Goal: Information Seeking & Learning: Learn about a topic

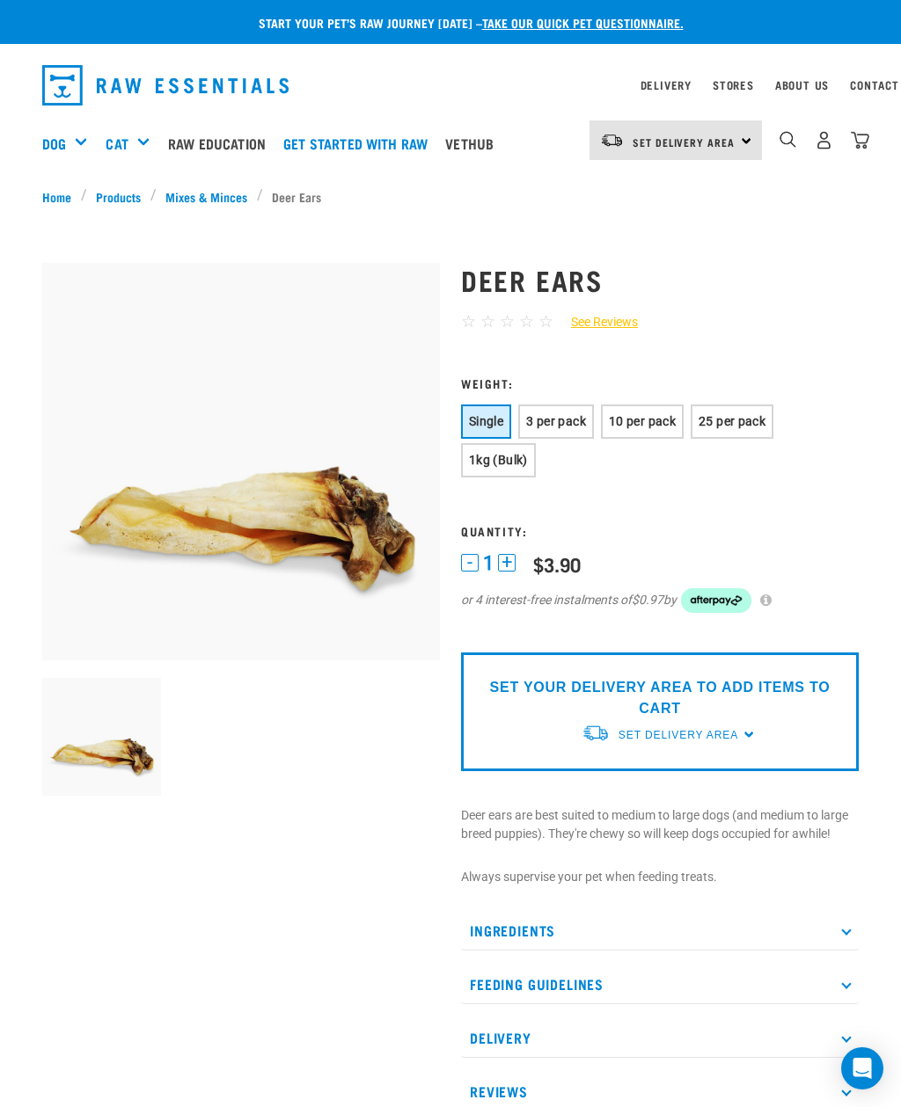
scroll to position [0, 6]
click at [662, 427] on span "10 per pack" at bounding box center [642, 421] width 67 height 14
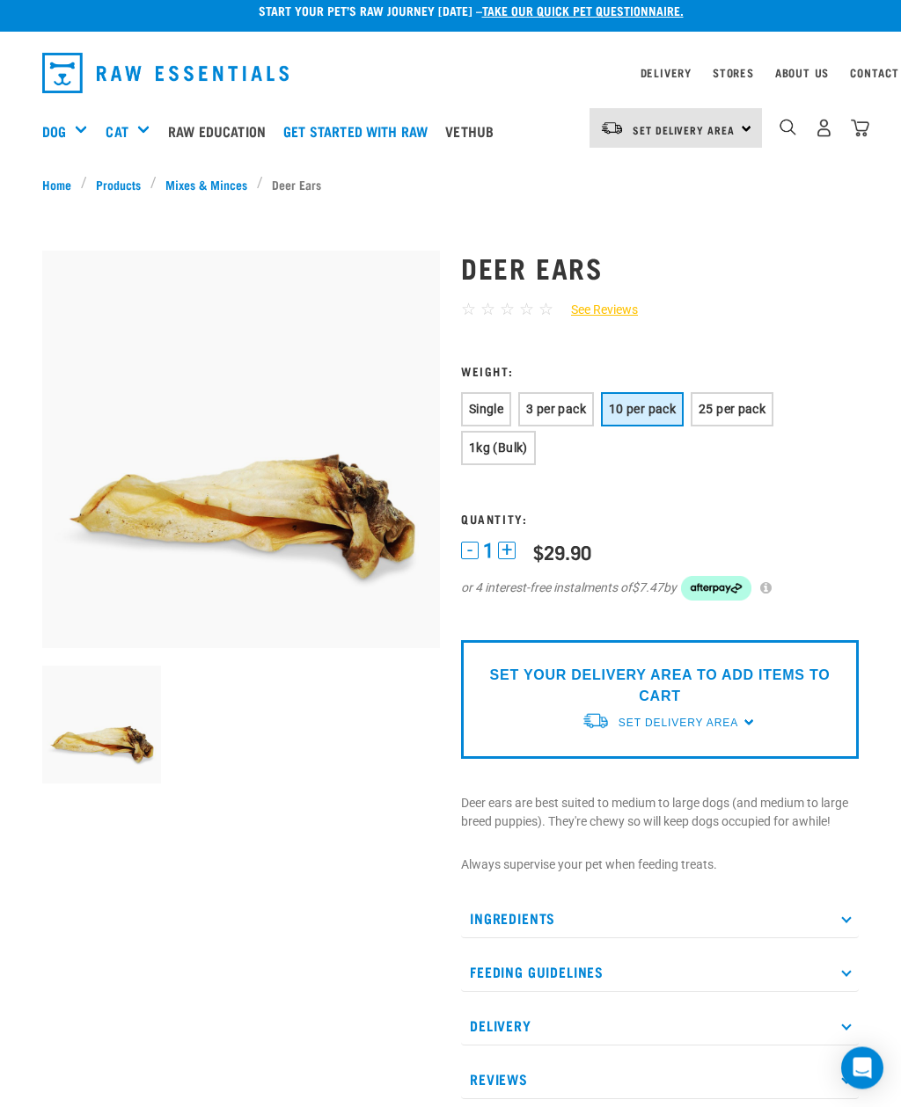
scroll to position [55, 0]
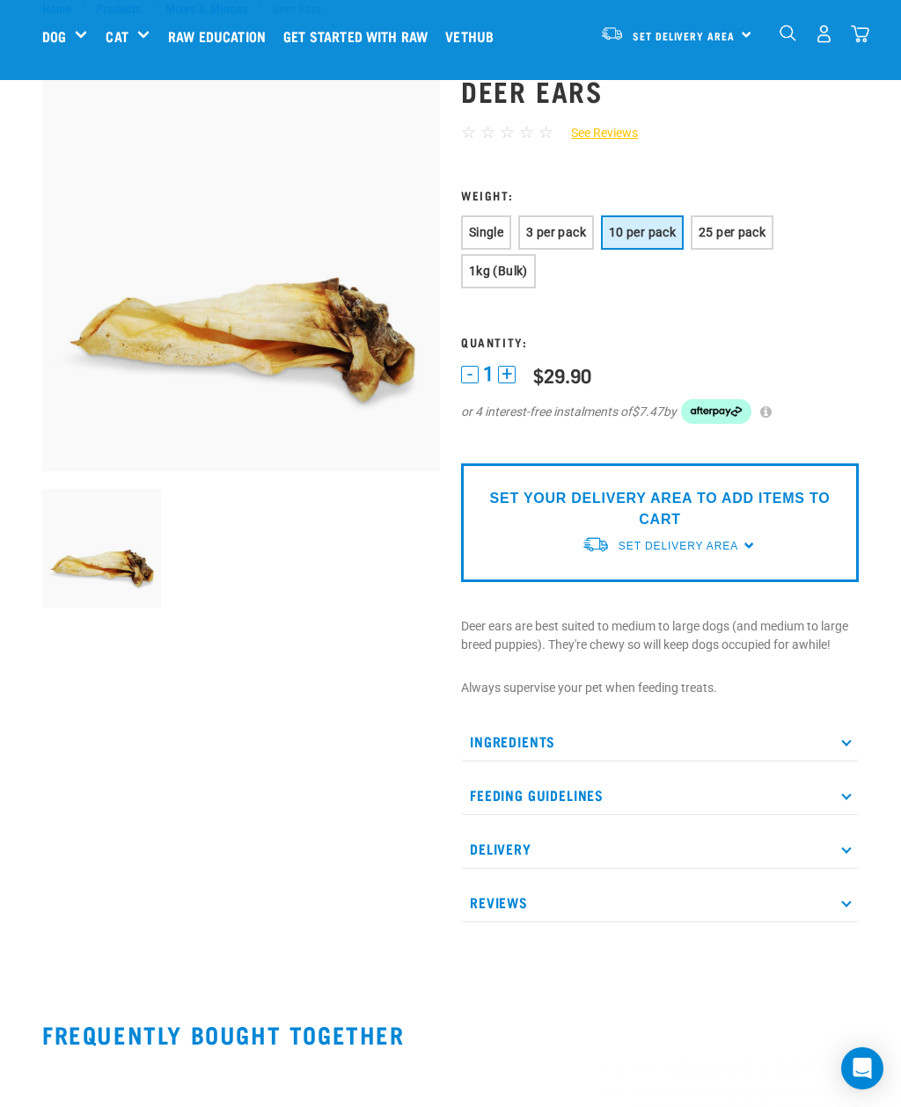
click at [650, 746] on p "Ingredients" at bounding box center [660, 742] width 398 height 40
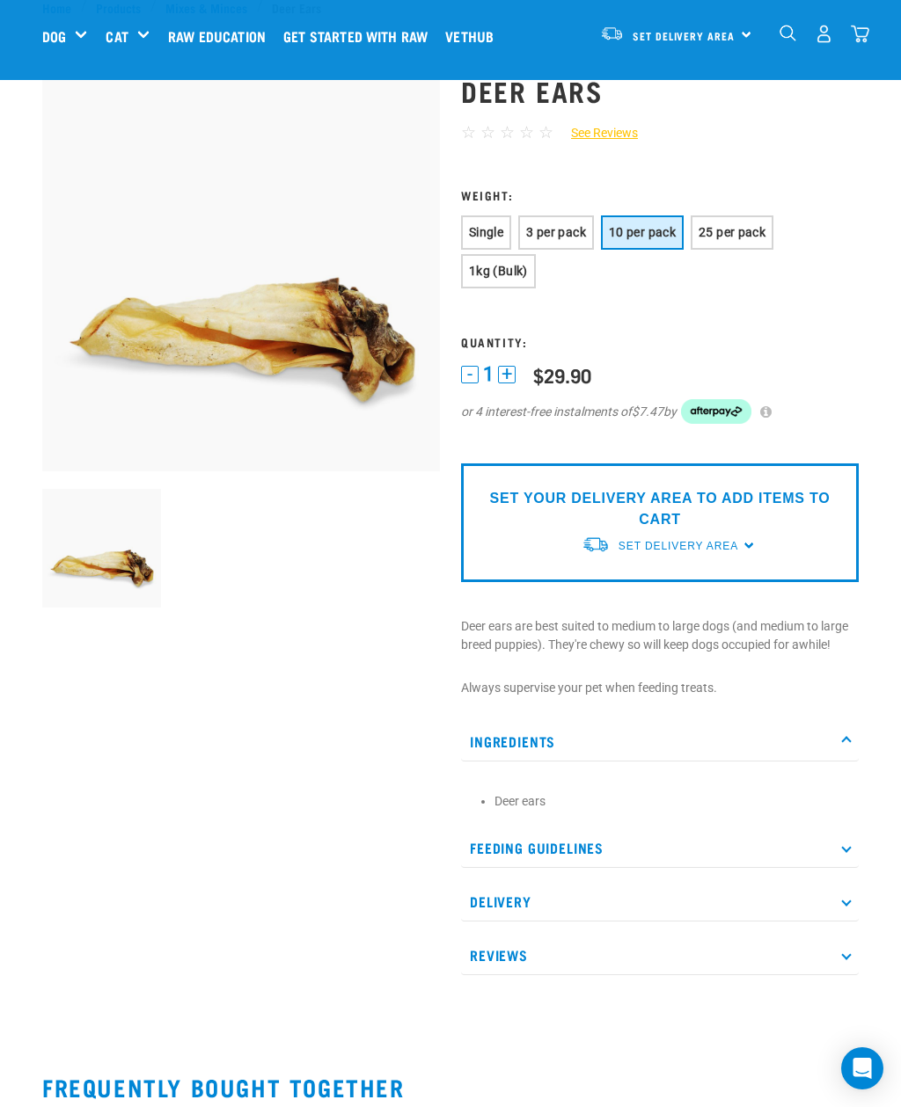
click at [633, 856] on p "Feeding Guidelines" at bounding box center [660, 848] width 398 height 40
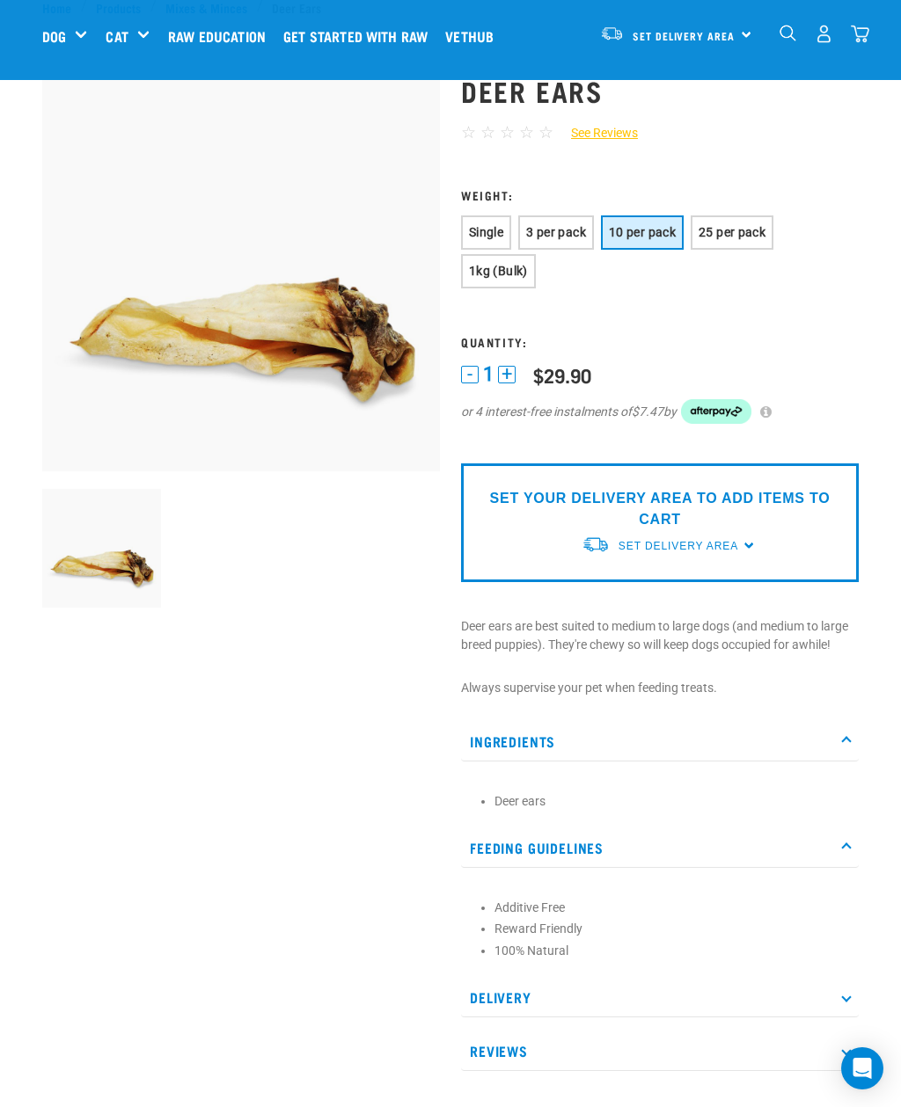
click at [543, 1056] on p "Reviews" at bounding box center [660, 1052] width 398 height 40
click at [609, 1034] on p "Reviews" at bounding box center [660, 1052] width 398 height 40
click at [596, 1052] on p "Reviews" at bounding box center [660, 1052] width 398 height 40
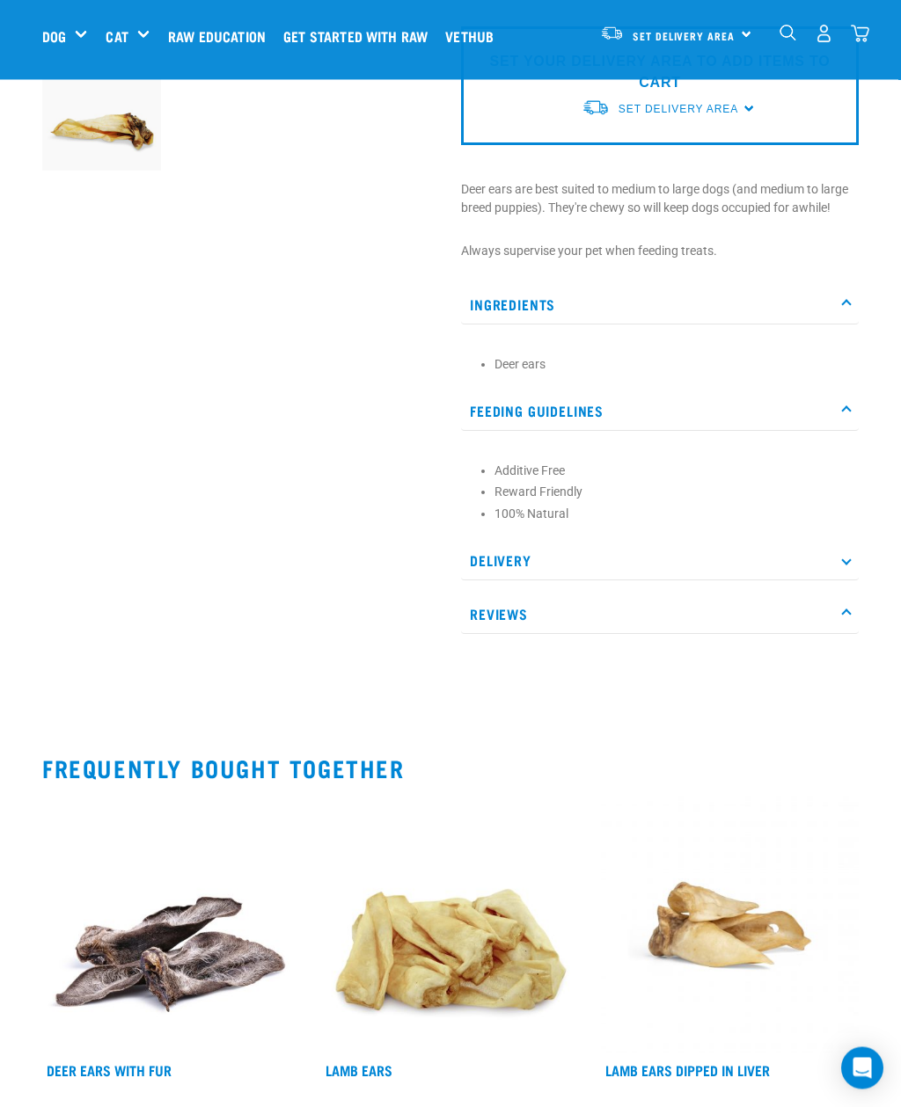
scroll to position [492, 0]
click at [524, 613] on p "Reviews" at bounding box center [660, 614] width 398 height 40
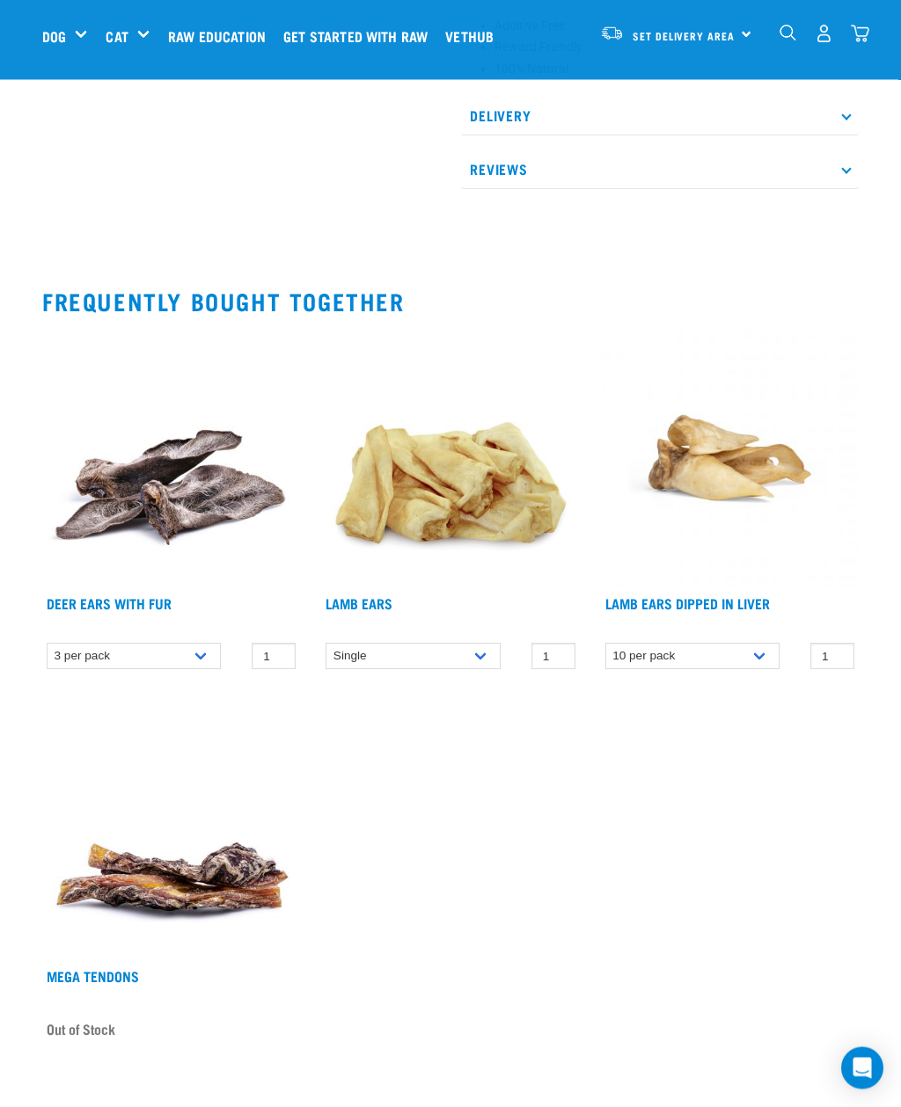
scroll to position [937, 0]
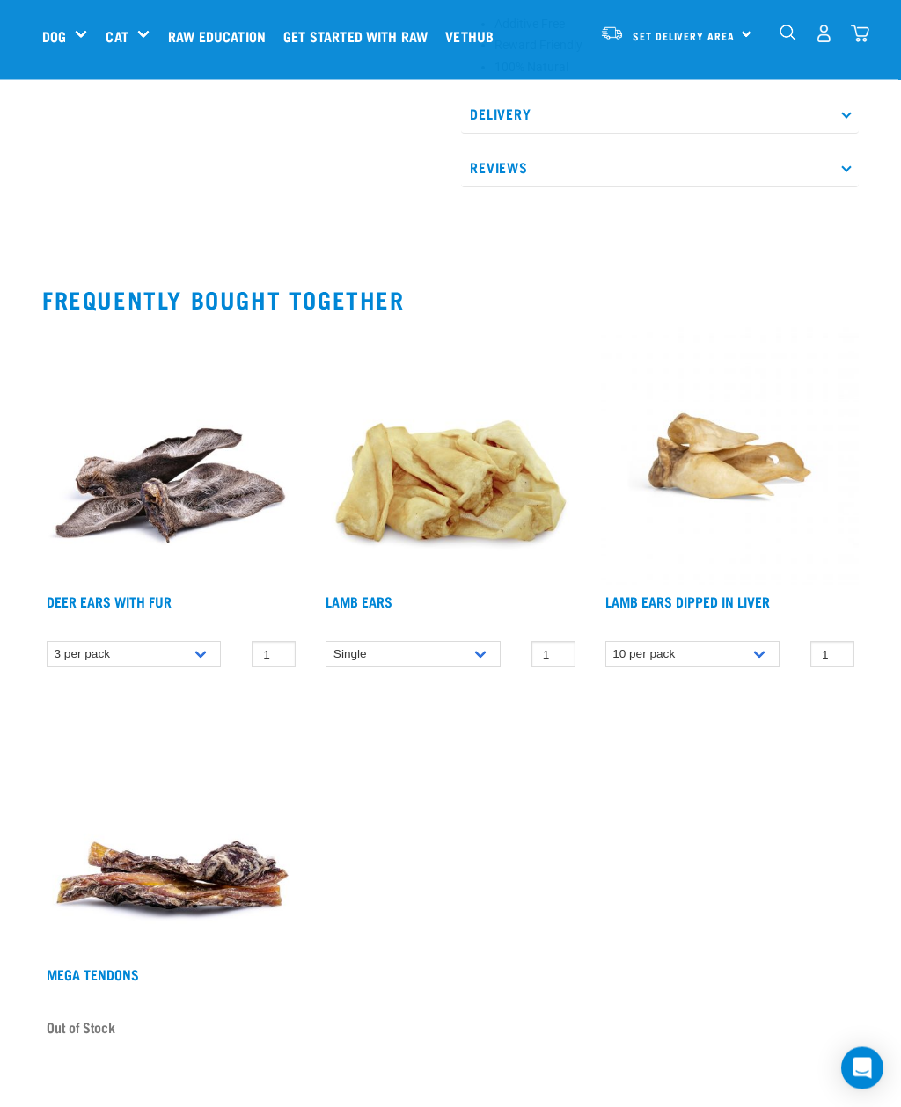
click at [662, 616] on h4 "Lamb Ears Dipped in Liver" at bounding box center [687, 611] width 164 height 35
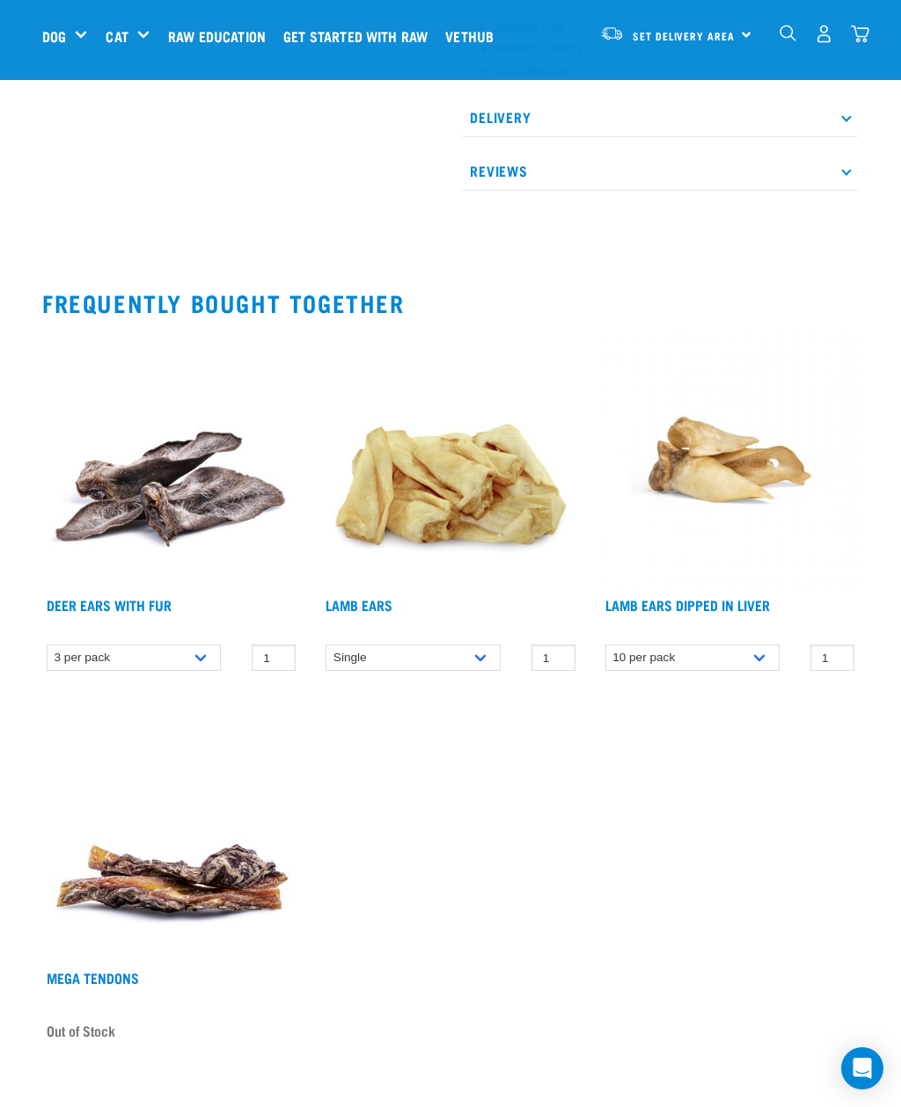
click at [682, 609] on link "Lamb Ears Dipped in Liver" at bounding box center [687, 605] width 164 height 8
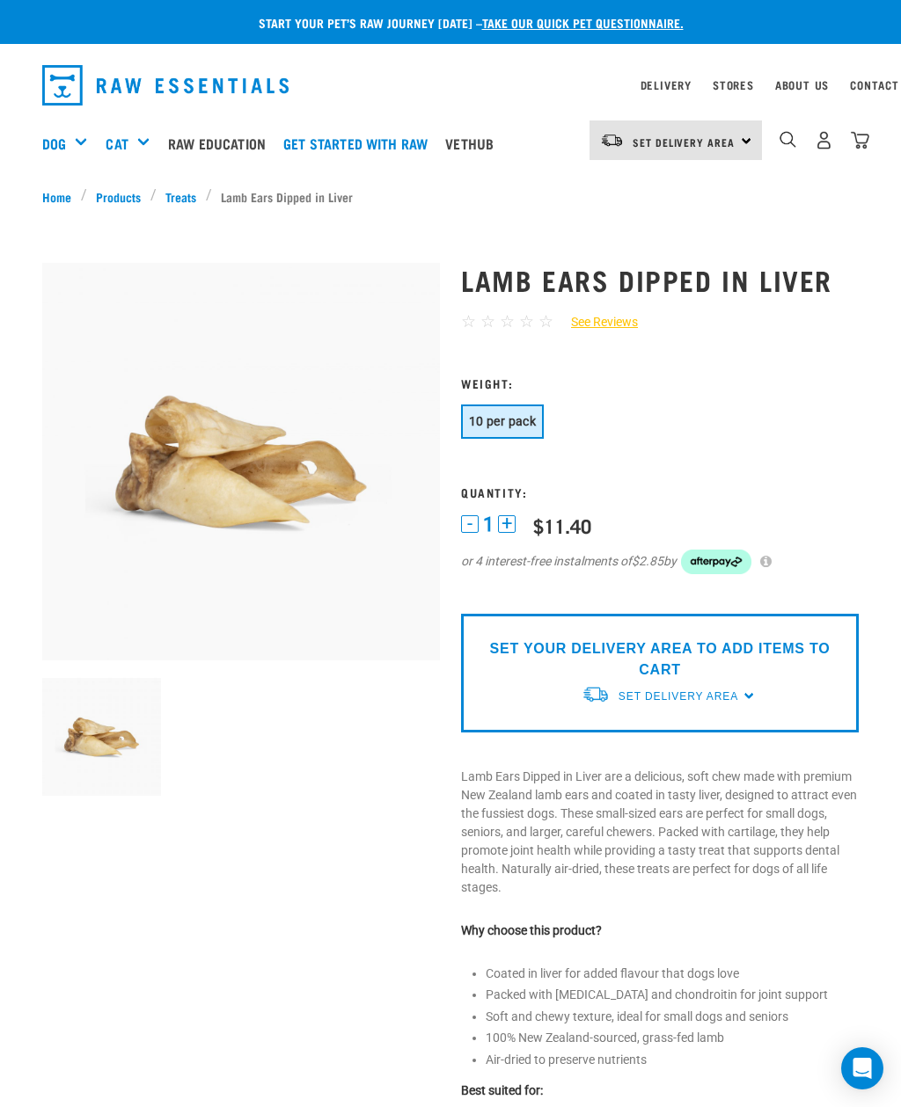
click at [735, 103] on nav "Delivery Stores About Us Contact" at bounding box center [450, 85] width 844 height 55
click at [741, 88] on link "Stores" at bounding box center [732, 85] width 41 height 6
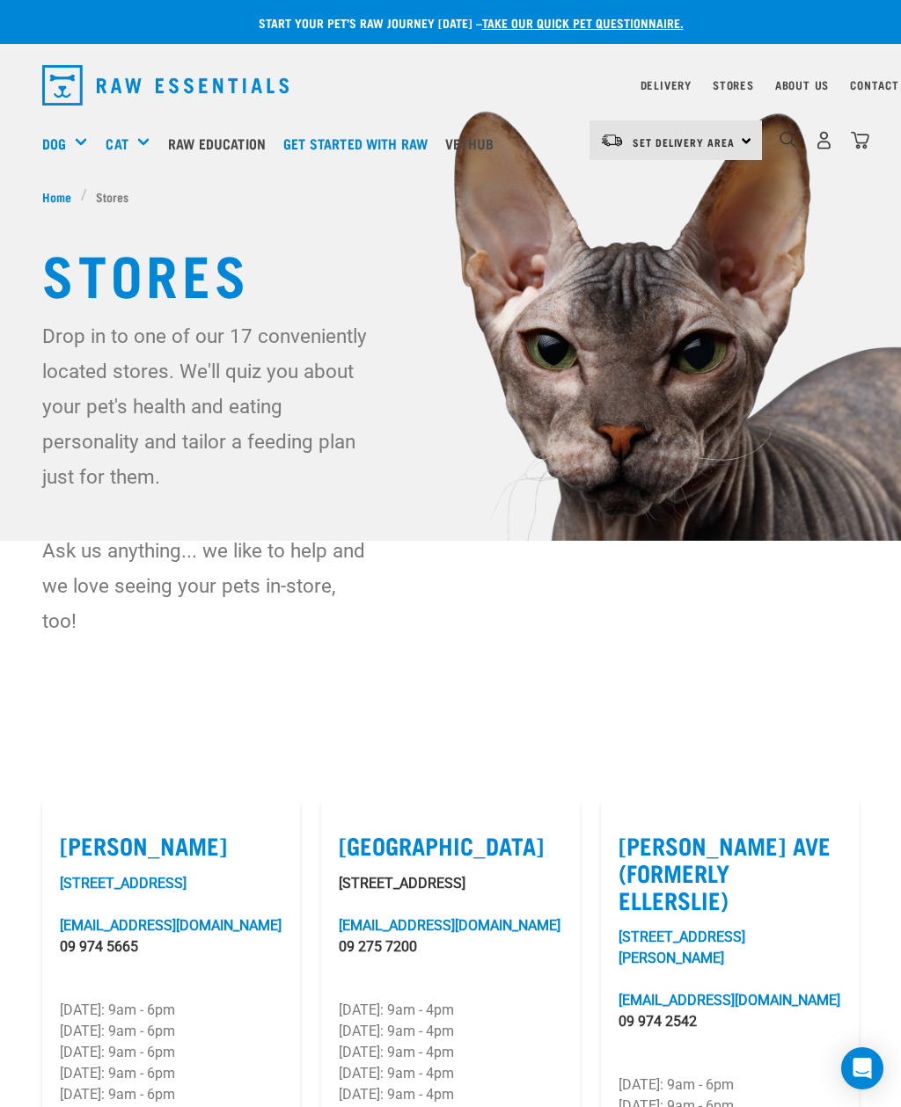
click at [0, 0] on div "Research & Other Resources" at bounding box center [0, 0] width 0 height 0
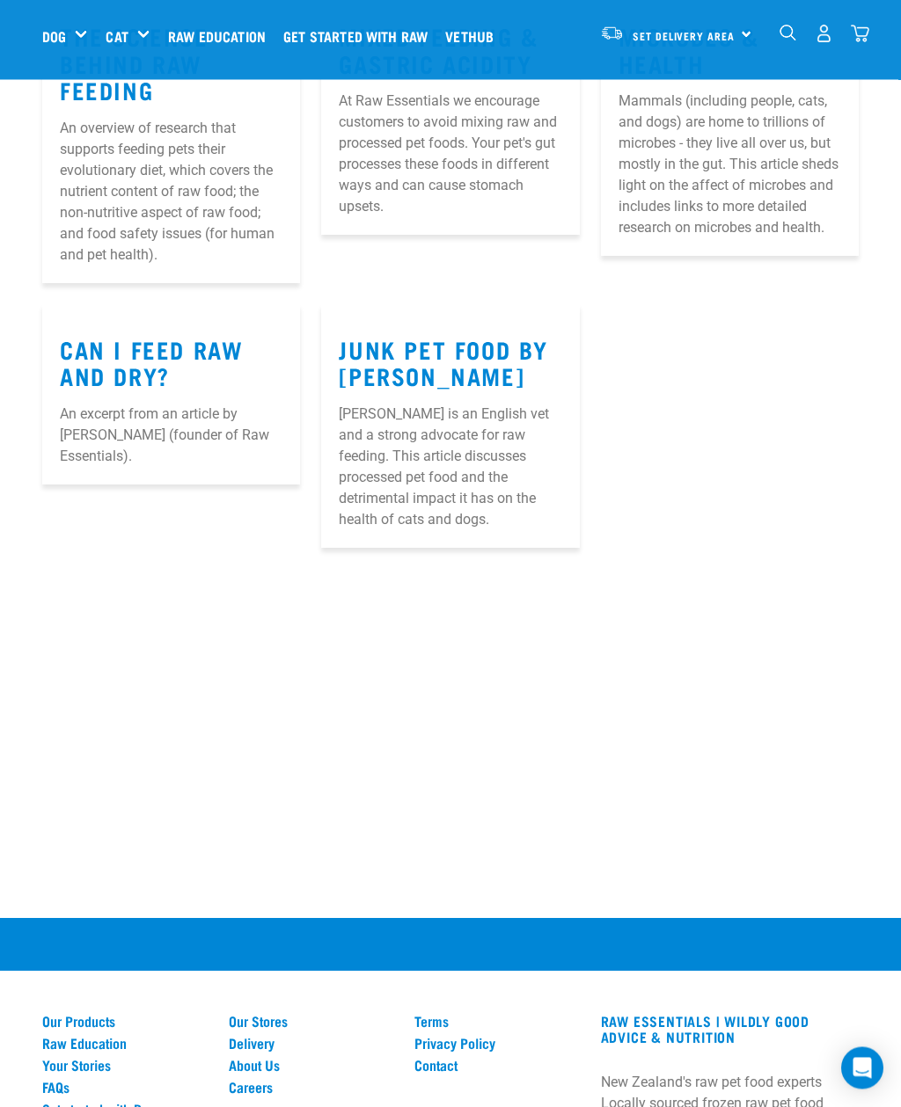
scroll to position [418, 0]
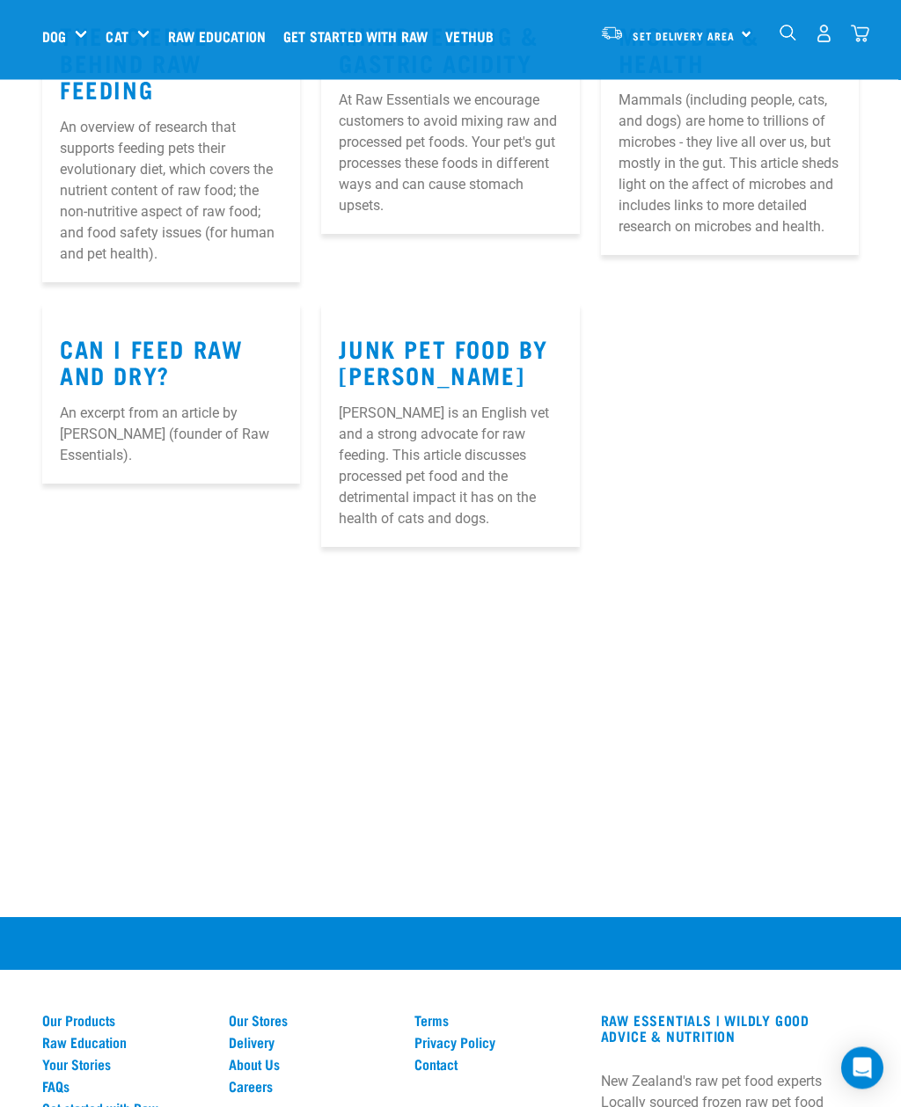
click at [159, 422] on p "An excerpt from an article by Dr Lyn Thomson (founder of Raw Essentials)." at bounding box center [171, 435] width 222 height 63
click at [138, 368] on link "Can I Feed Raw and Dry?" at bounding box center [151, 362] width 183 height 40
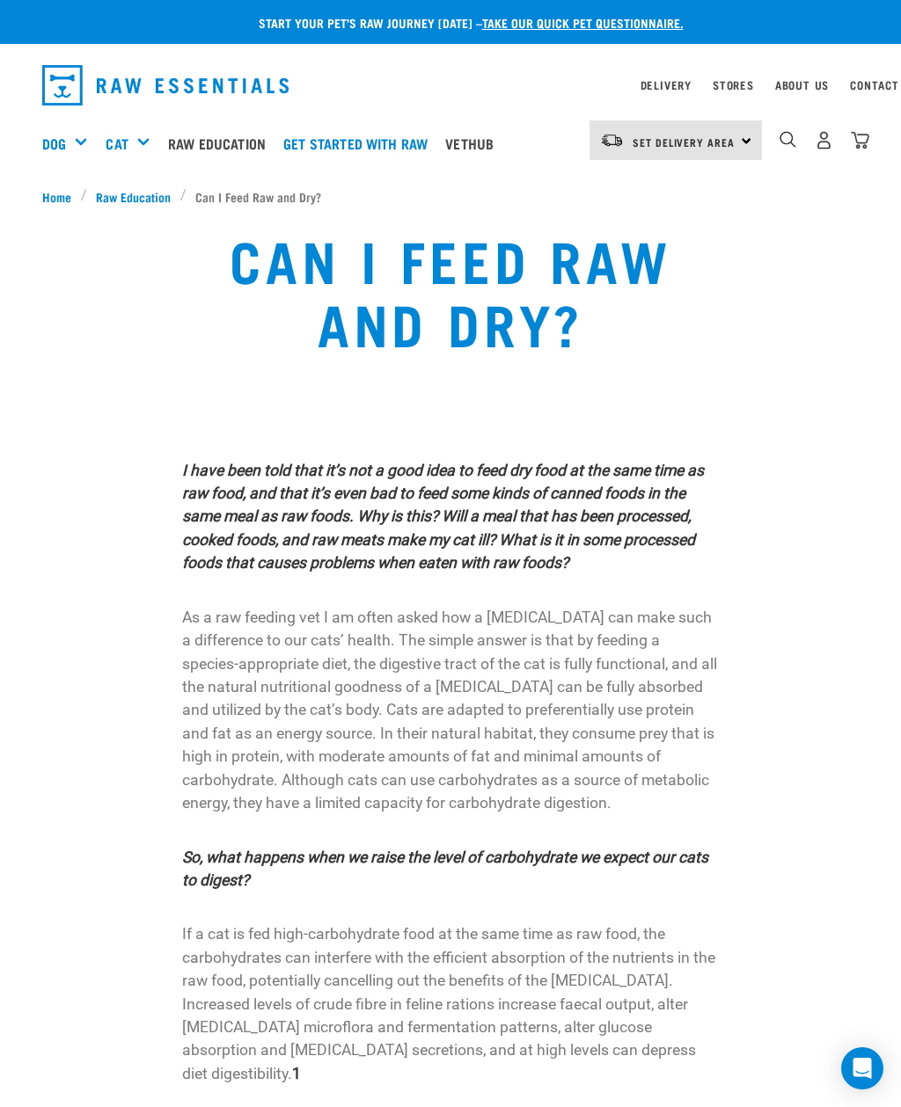
click at [69, 193] on span "Home" at bounding box center [56, 196] width 29 height 18
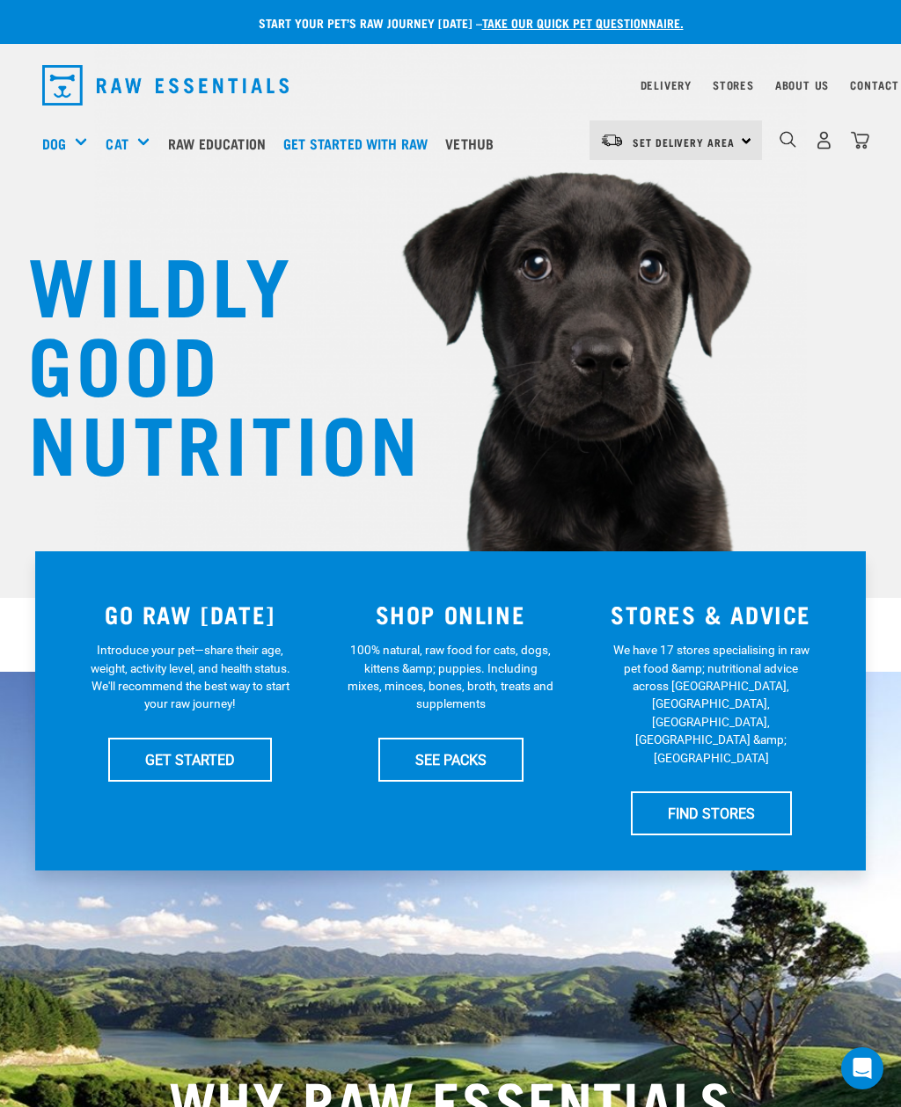
click at [458, 757] on link "SEE PACKS" at bounding box center [450, 760] width 145 height 44
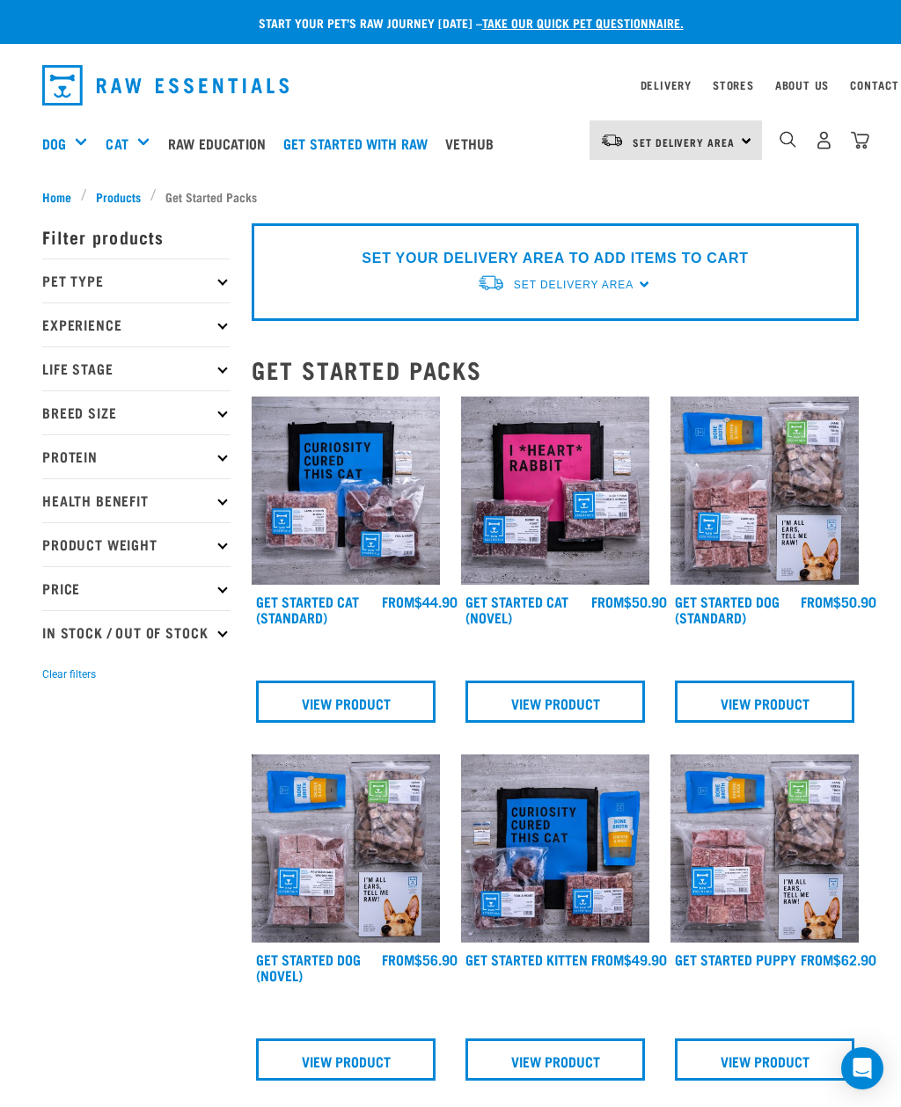
click at [773, 708] on link "View Product" at bounding box center [764, 702] width 179 height 42
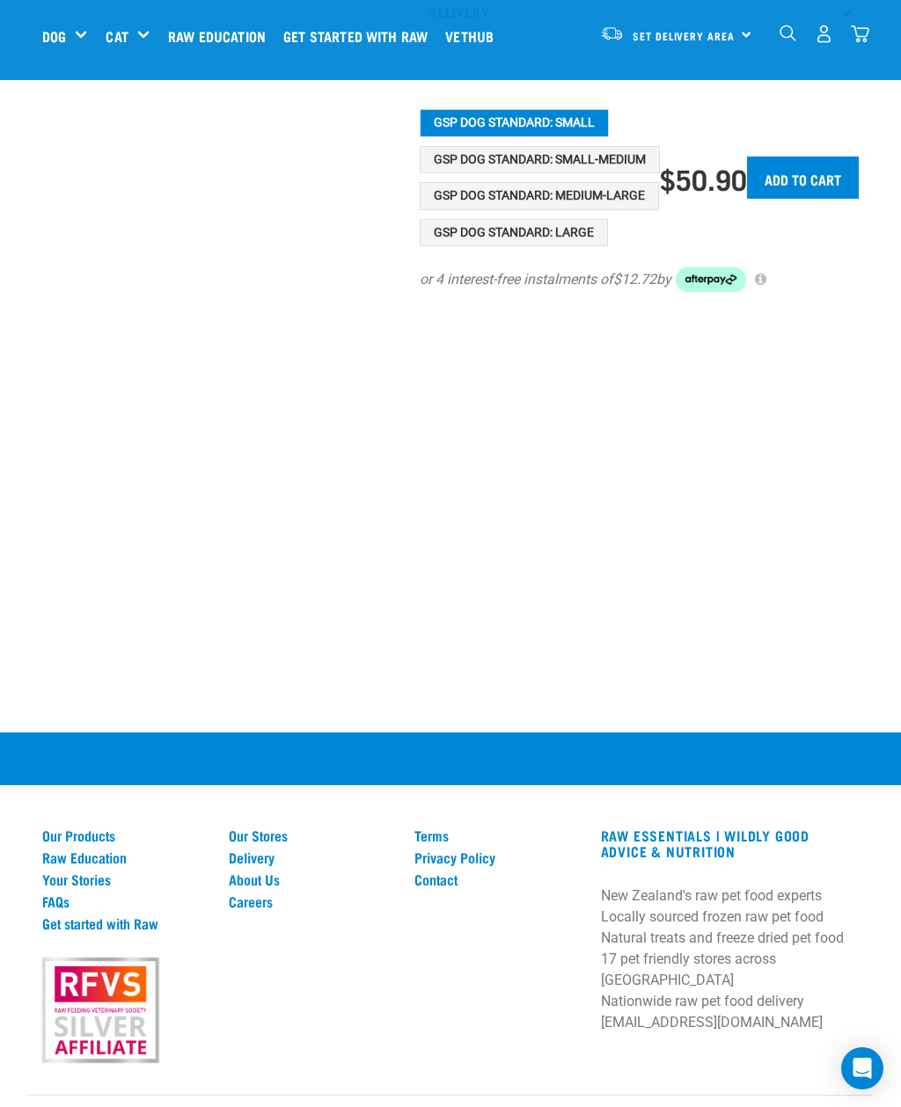
scroll to position [916, 0]
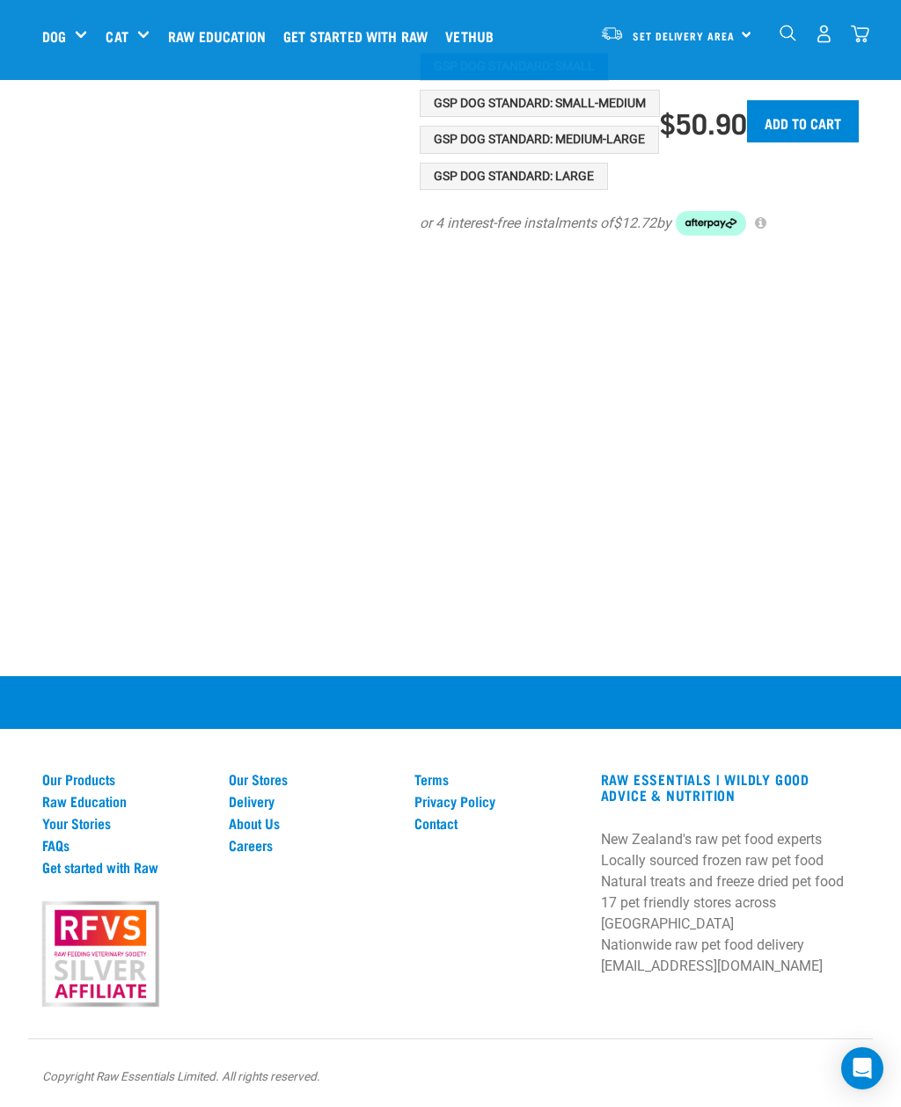
click at [794, 31] on img "dropdown navigation" at bounding box center [787, 33] width 17 height 17
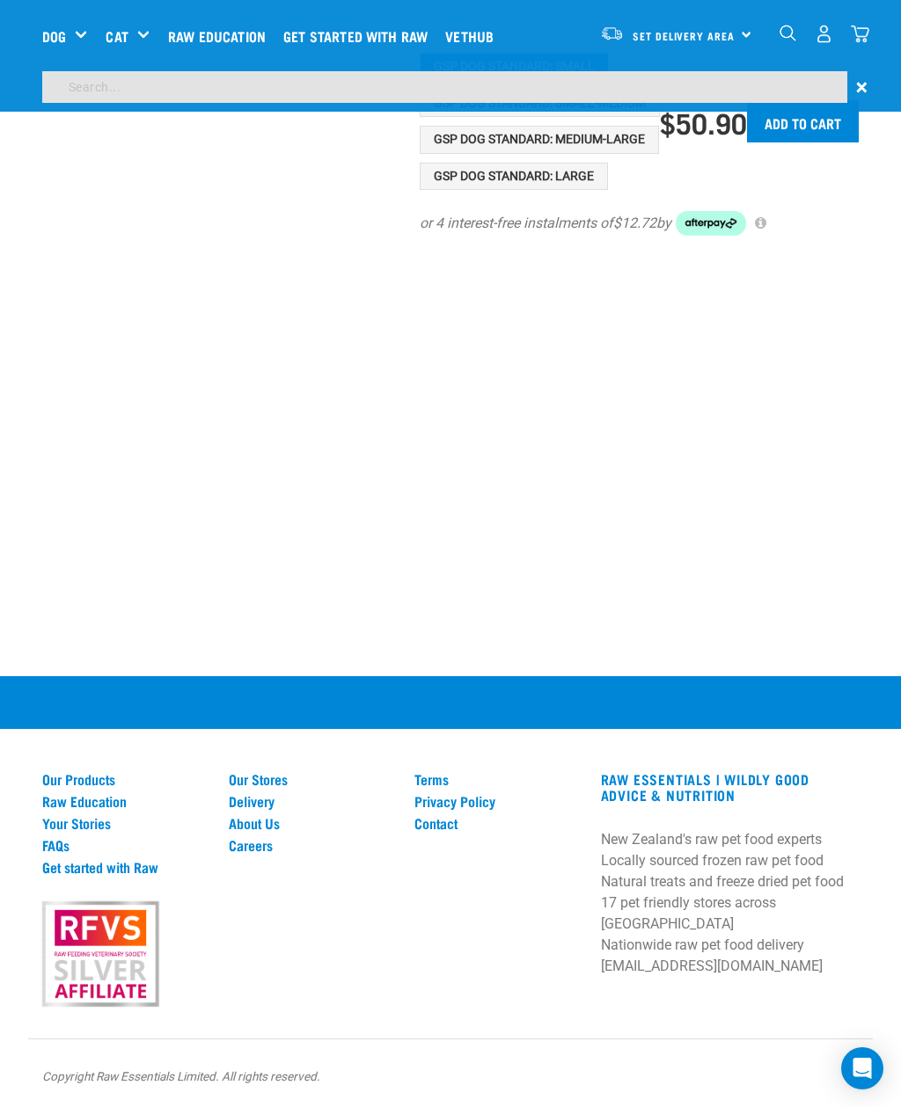
type input "Tripe"
click at [383, 82] on input "Tripe" at bounding box center [444, 87] width 805 height 32
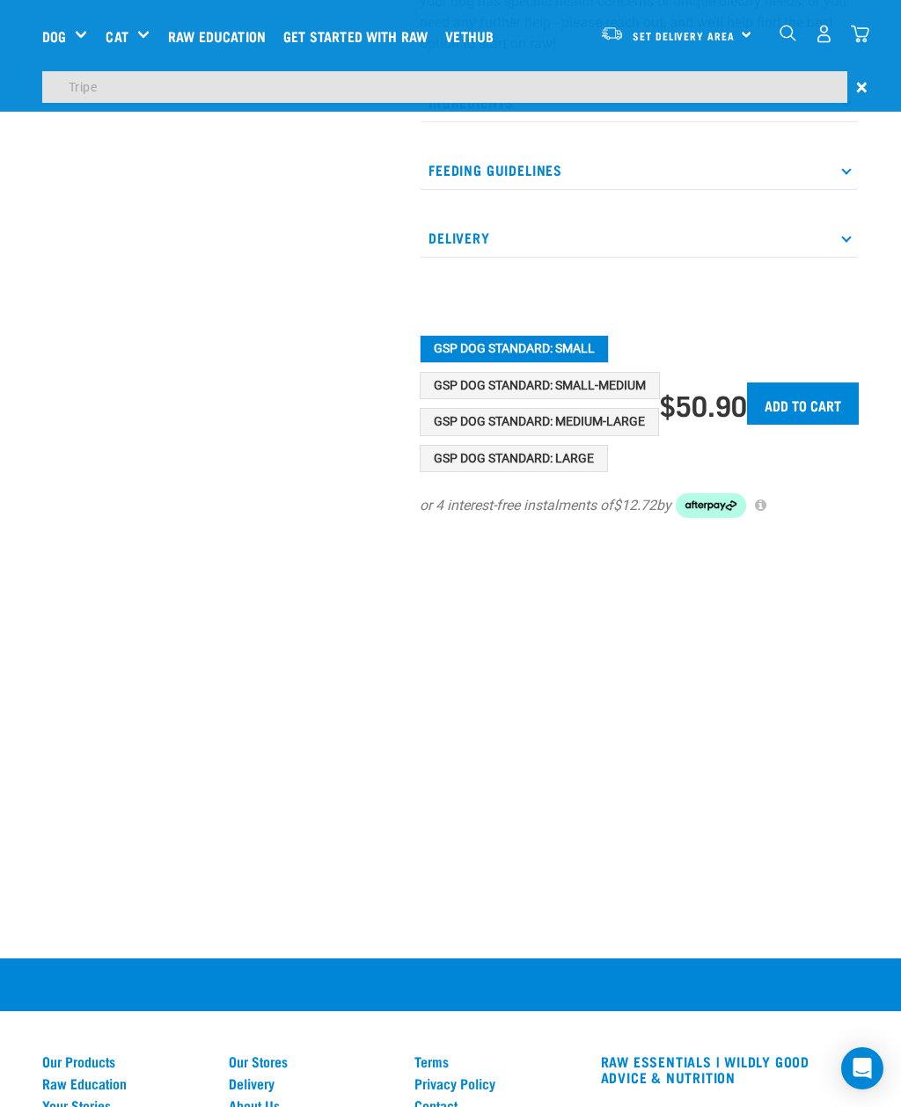
click at [98, 51] on div "Dog" at bounding box center [71, 36] width 59 height 70
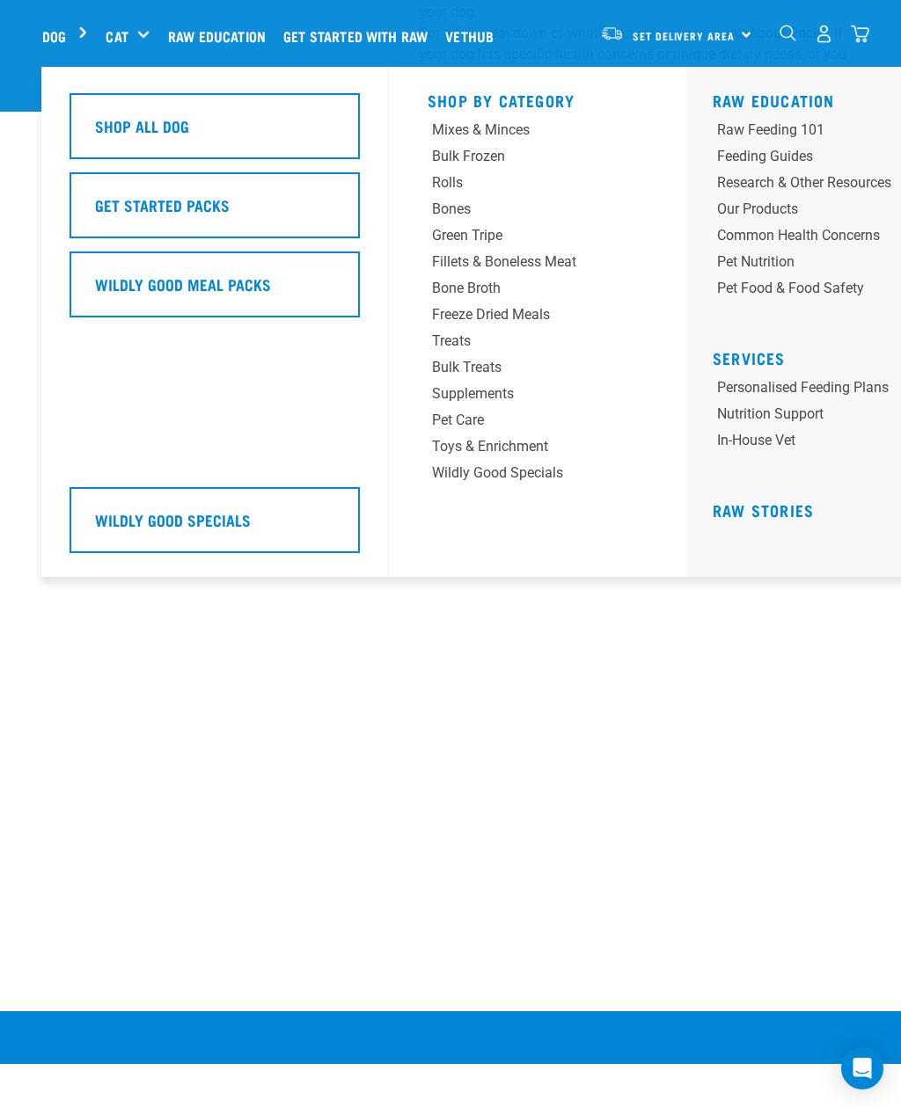
click at [84, 44] on div "Dog" at bounding box center [71, 36] width 59 height 70
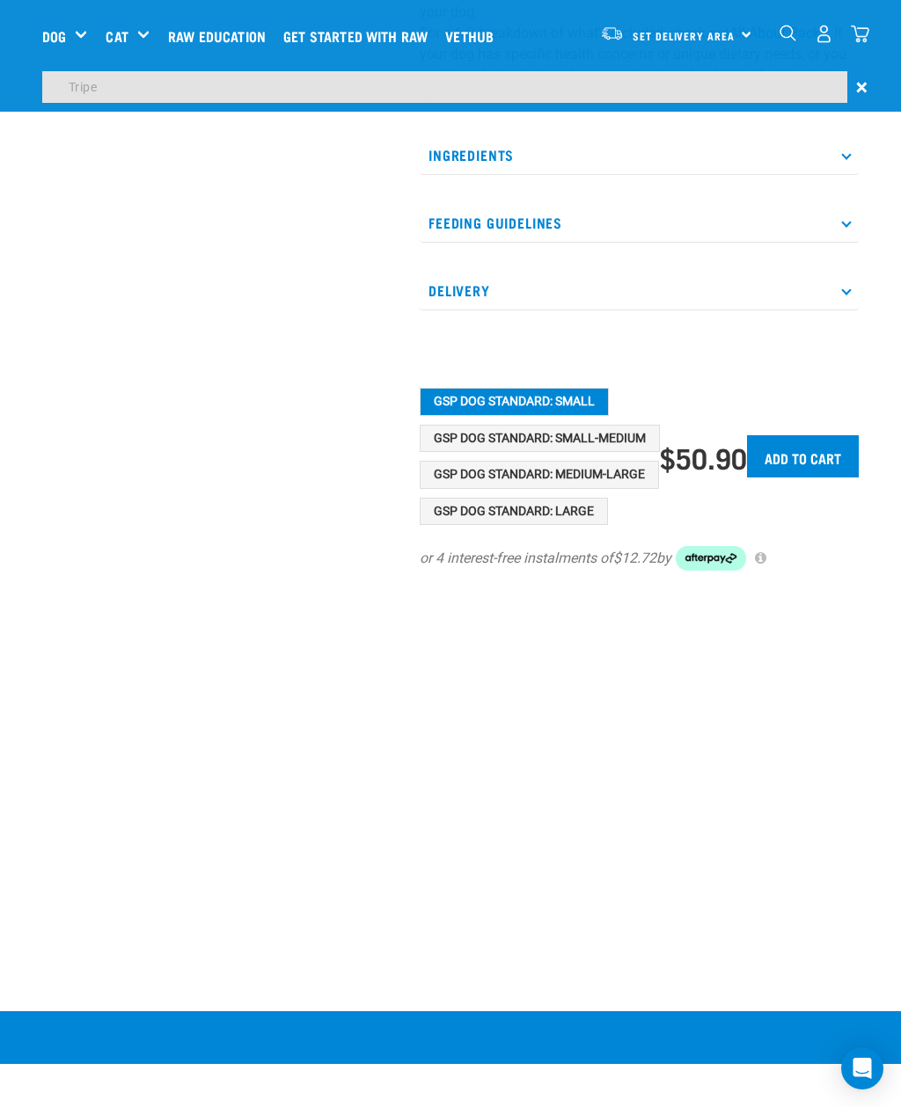
click at [59, 45] on link "Dog" at bounding box center [54, 36] width 24 height 21
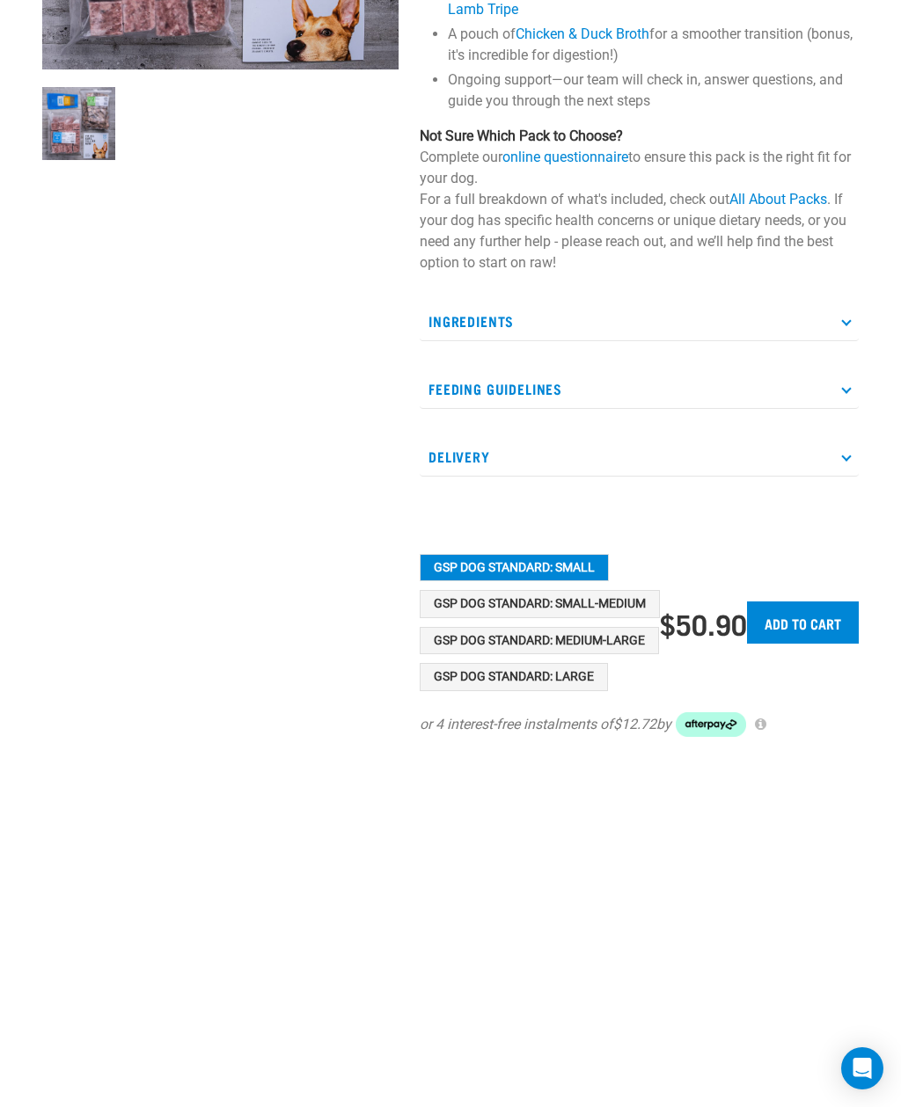
click at [0, 0] on div "Green Tripe" at bounding box center [0, 0] width 0 height 0
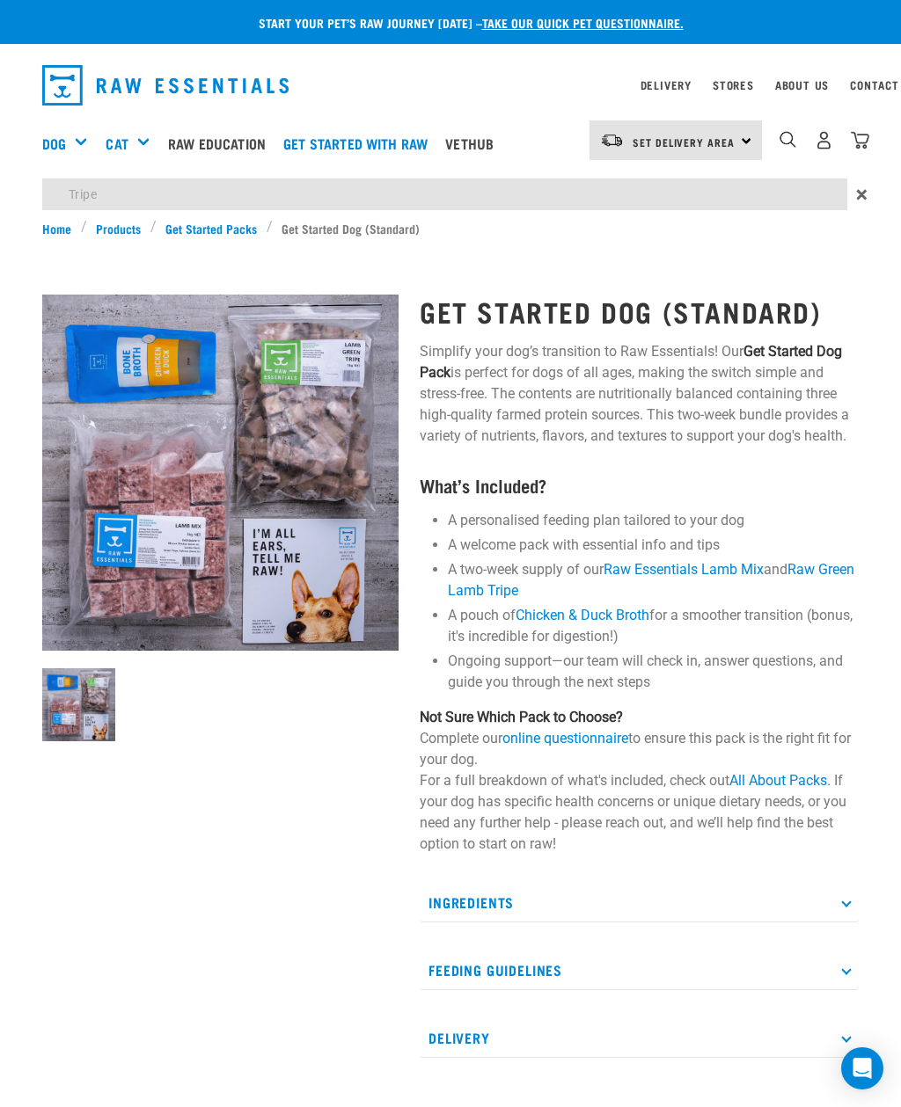
click at [0, 0] on div "Green Tripe" at bounding box center [0, 0] width 0 height 0
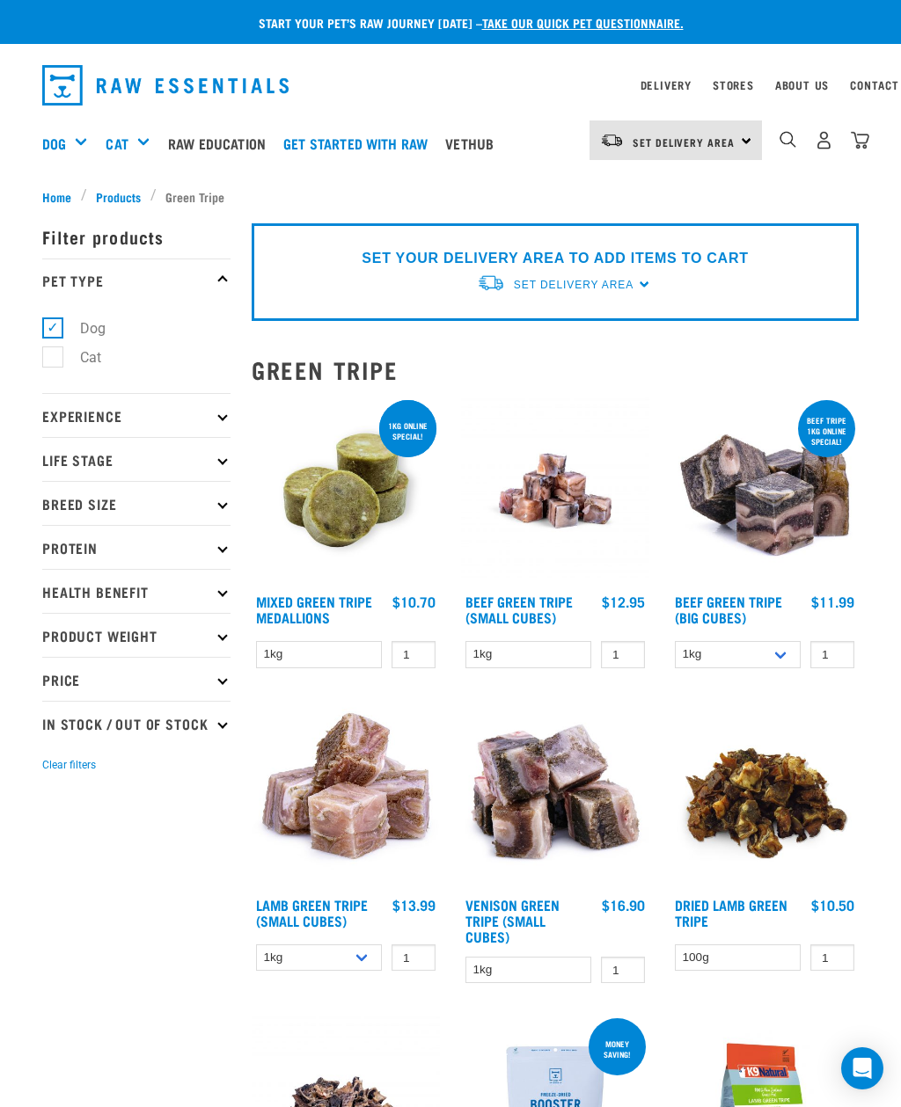
click at [227, 463] on p "Life Stage" at bounding box center [136, 459] width 188 height 44
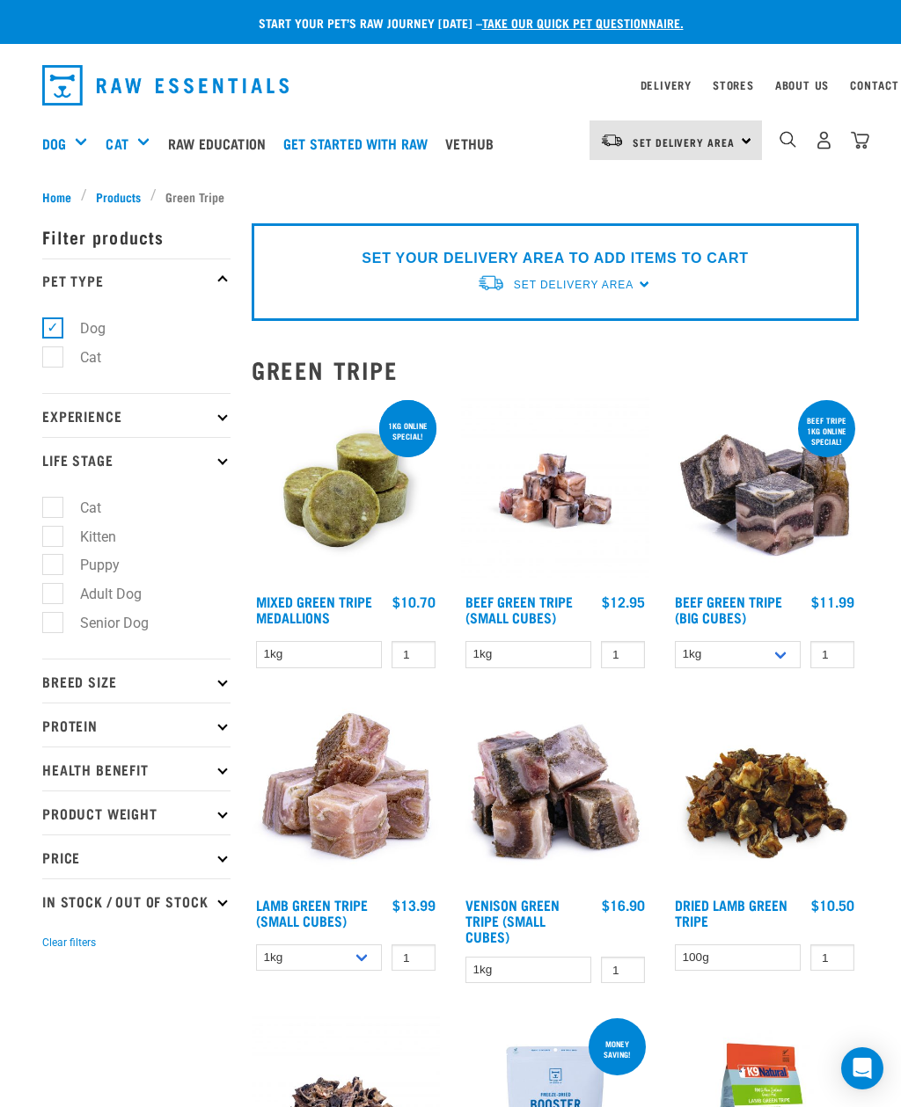
click at [60, 573] on label "Puppy" at bounding box center [89, 565] width 75 height 22
click at [54, 568] on input "Puppy" at bounding box center [47, 562] width 11 height 11
checkbox input "true"
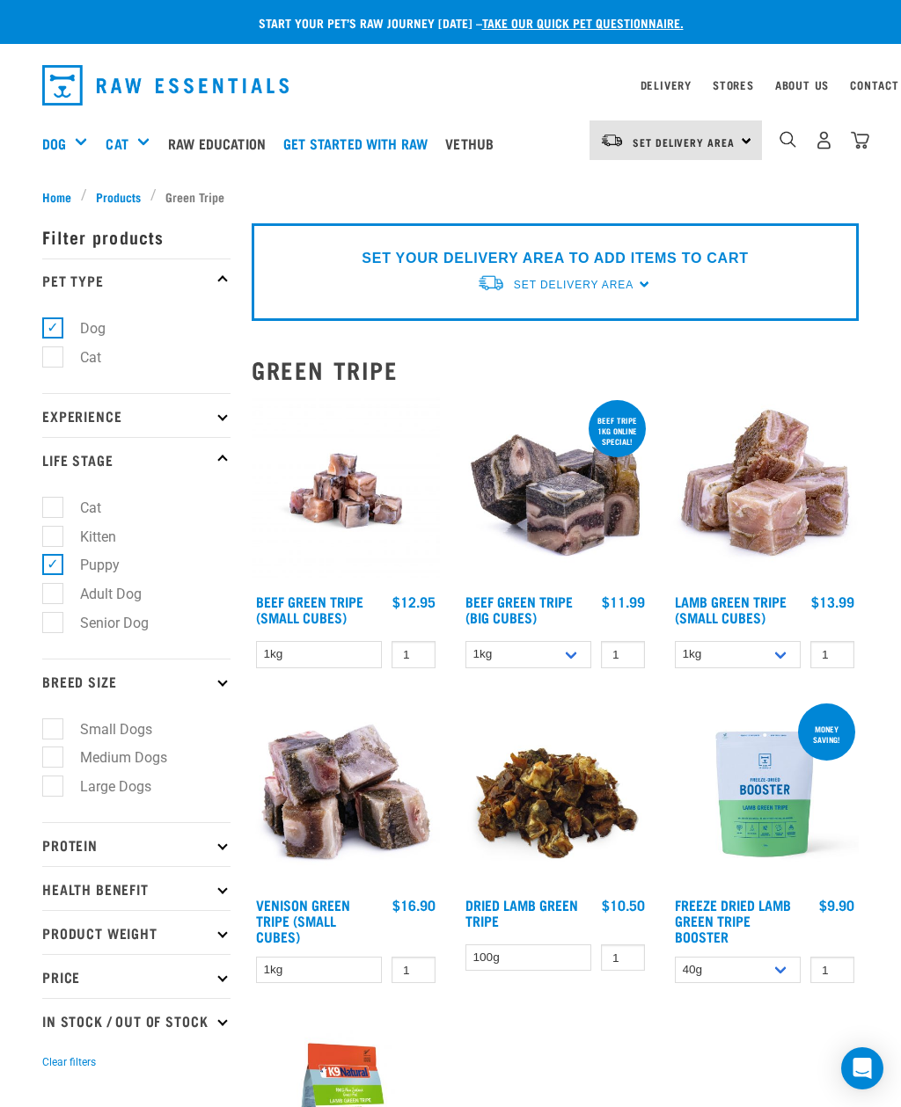
click at [56, 791] on label "Large Dogs" at bounding box center [105, 787] width 106 height 22
click at [54, 790] on input "Large Dogs" at bounding box center [47, 783] width 11 height 11
checkbox input "true"
